Goal: Task Accomplishment & Management: Use online tool/utility

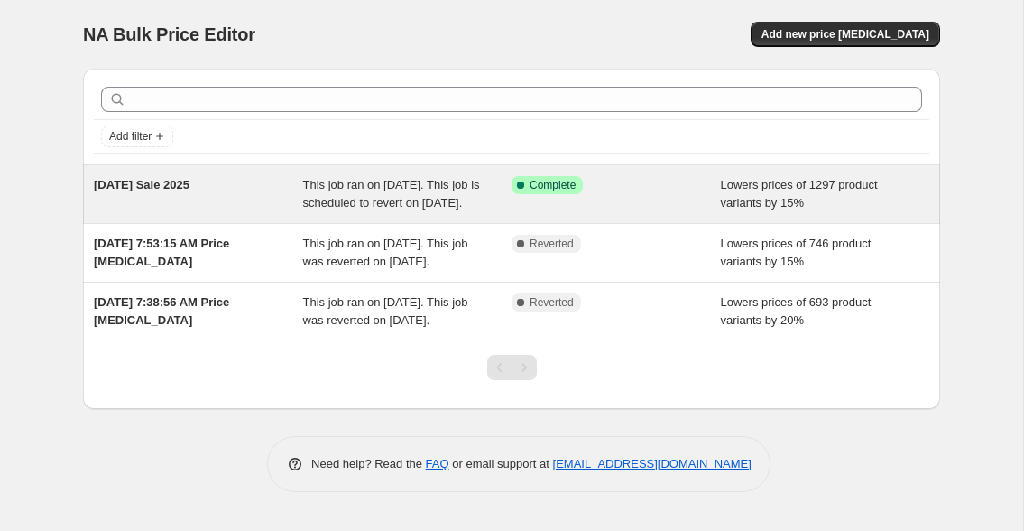
click at [388, 196] on span "This job ran on [DATE]. This job is scheduled to revert on [DATE]." at bounding box center [391, 194] width 177 height 32
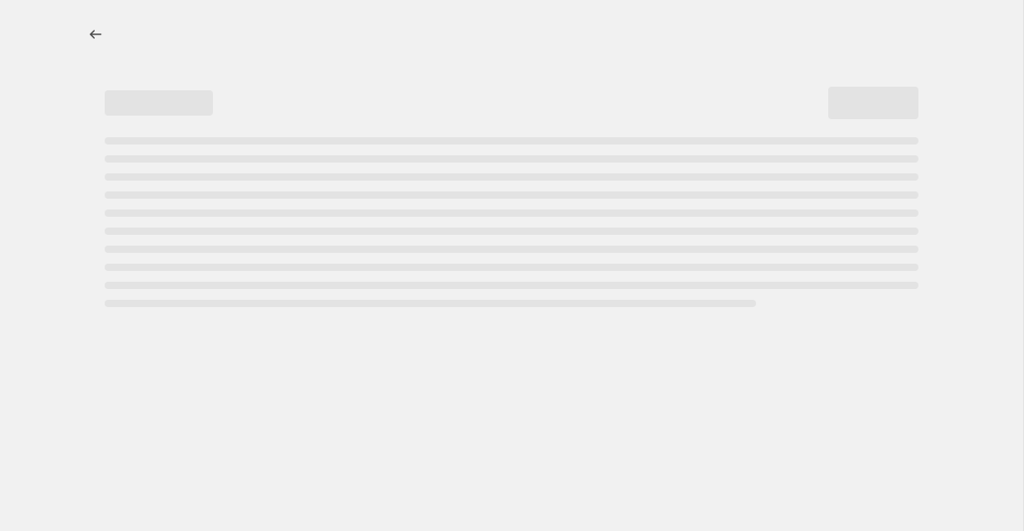
select select "percentage"
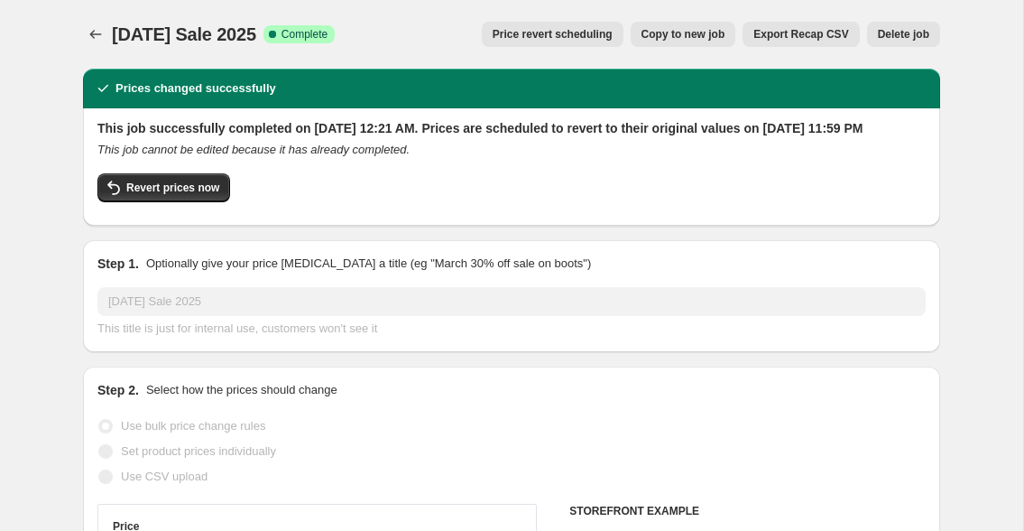
select select "collection"
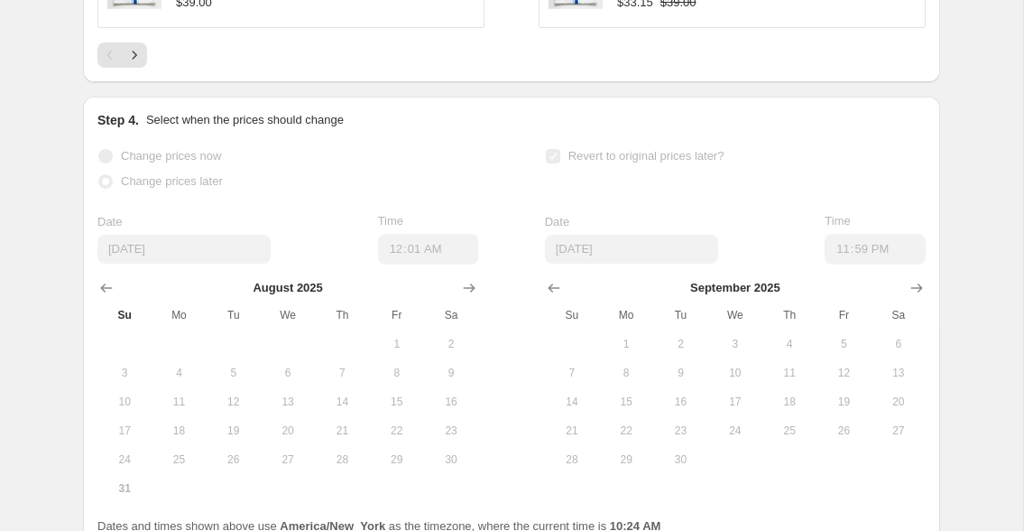
scroll to position [1557, 0]
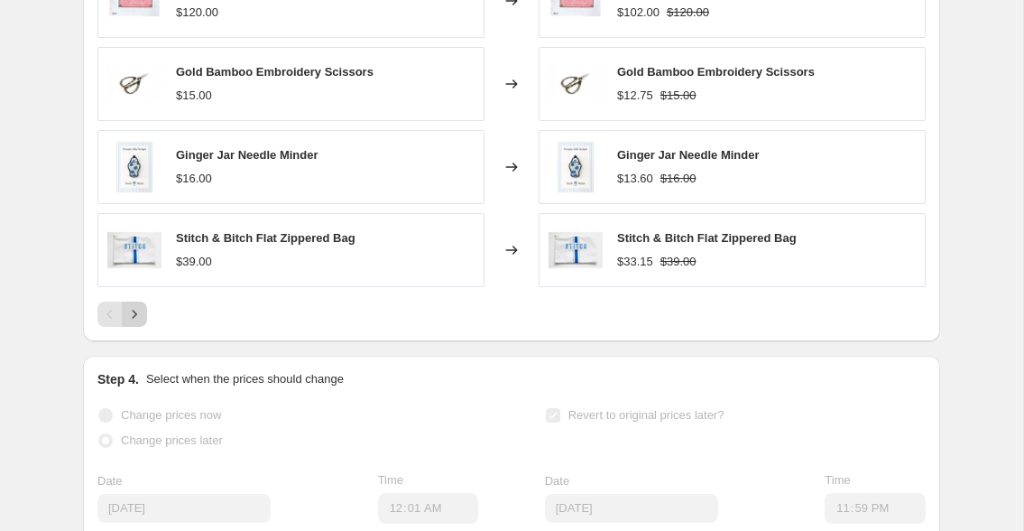
click at [127, 323] on icon "Next" at bounding box center [134, 314] width 18 height 18
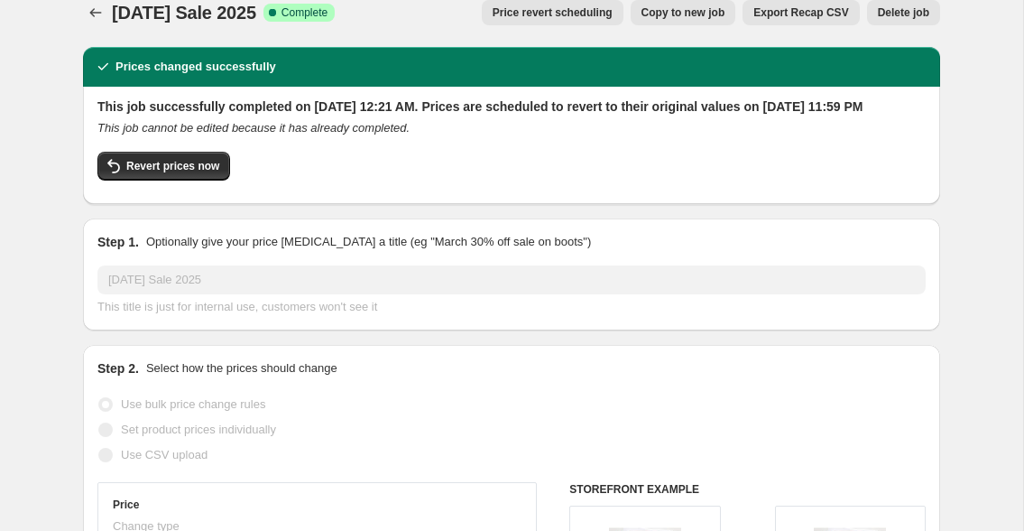
scroll to position [0, 0]
